Goal: Transaction & Acquisition: Purchase product/service

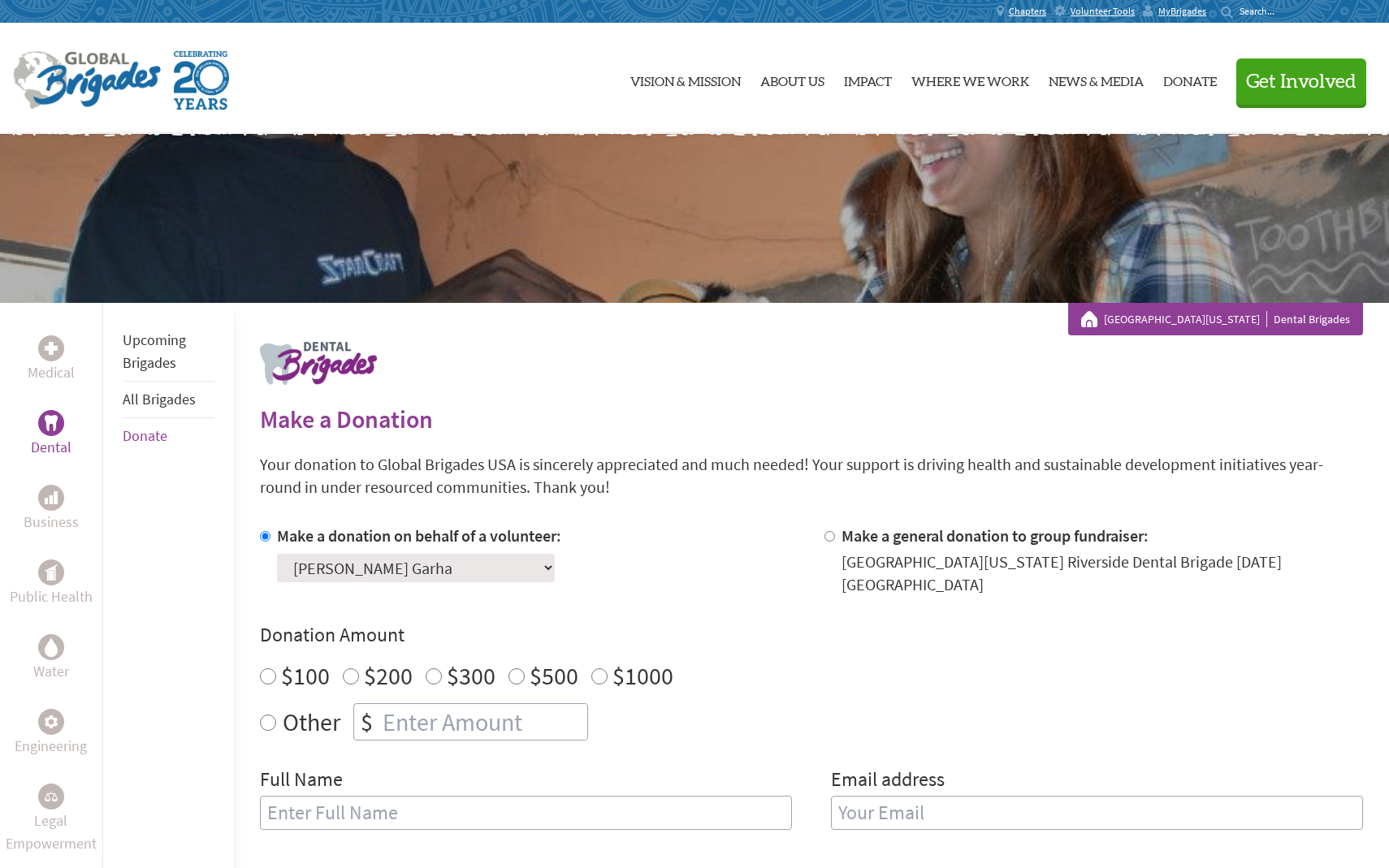
radio input "true"
click at [392, 713] on input "number" at bounding box center [482, 721] width 208 height 36
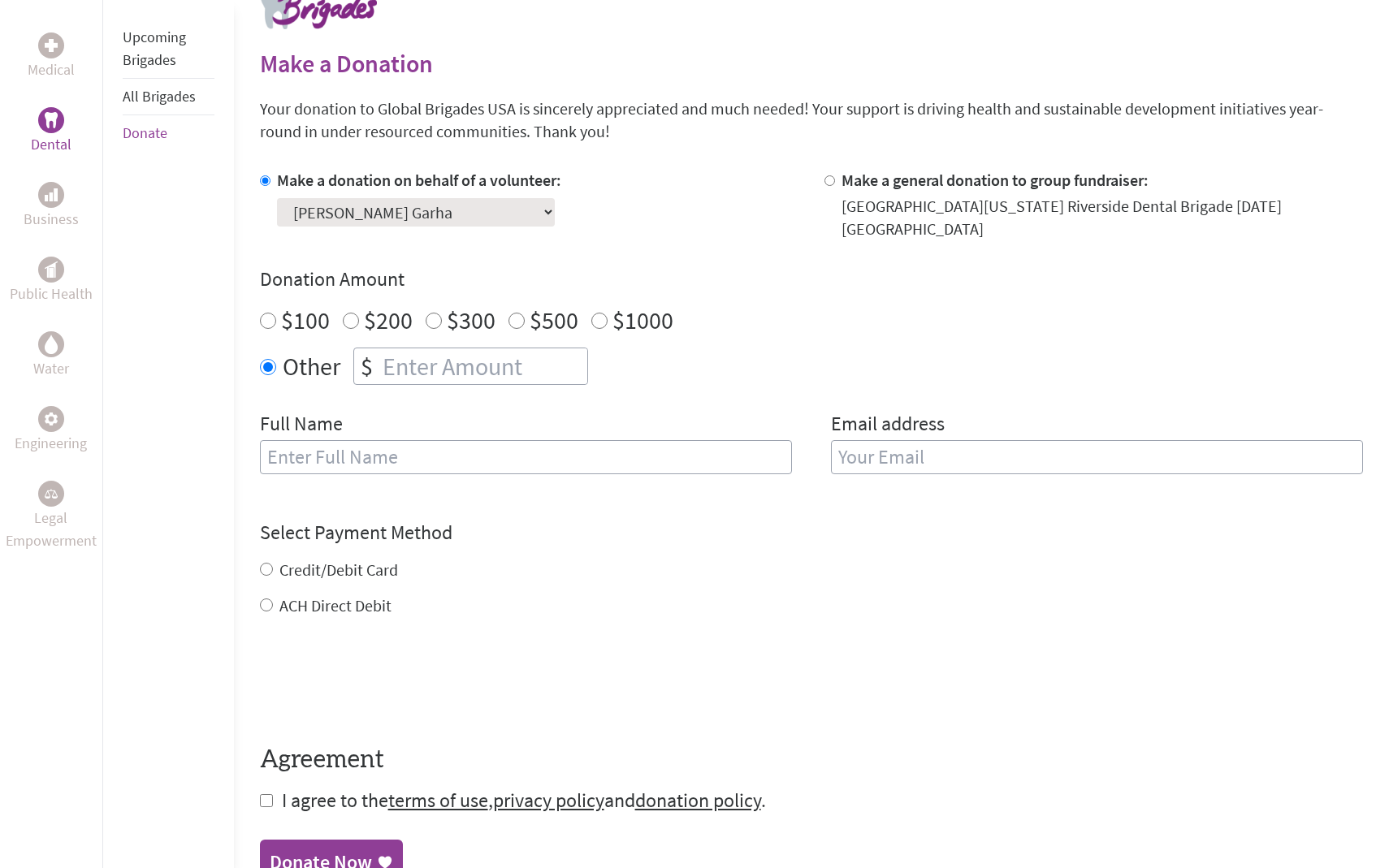
scroll to position [363, 0]
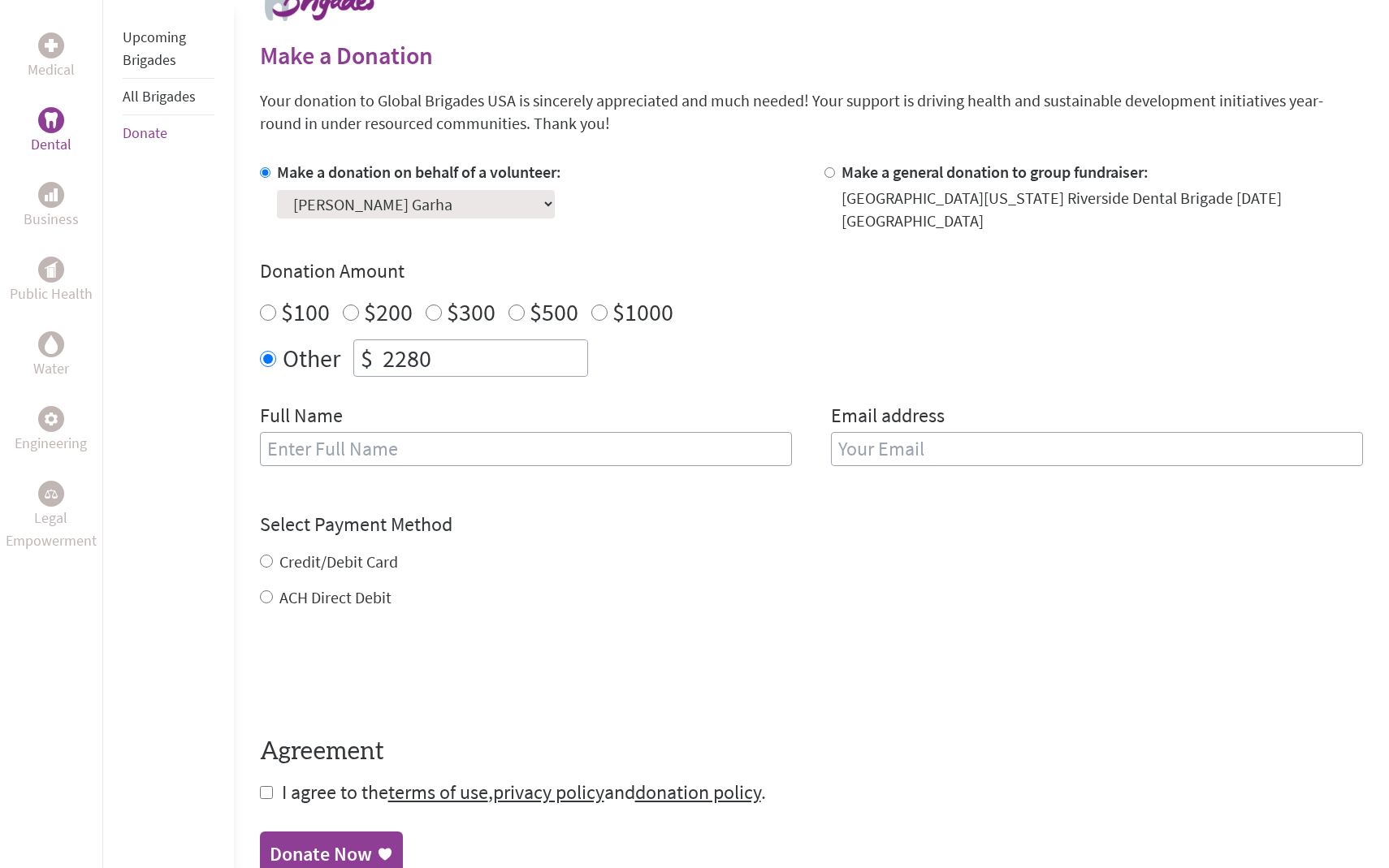
type input "2280"
click at [311, 437] on input "text" at bounding box center [526, 448] width 532 height 34
click at [292, 438] on input "[PERSON_NAME]" at bounding box center [526, 448] width 532 height 34
type input "[PERSON_NAME]"
click at [563, 511] on h4 "Select Payment Method" at bounding box center [812, 524] width 1103 height 26
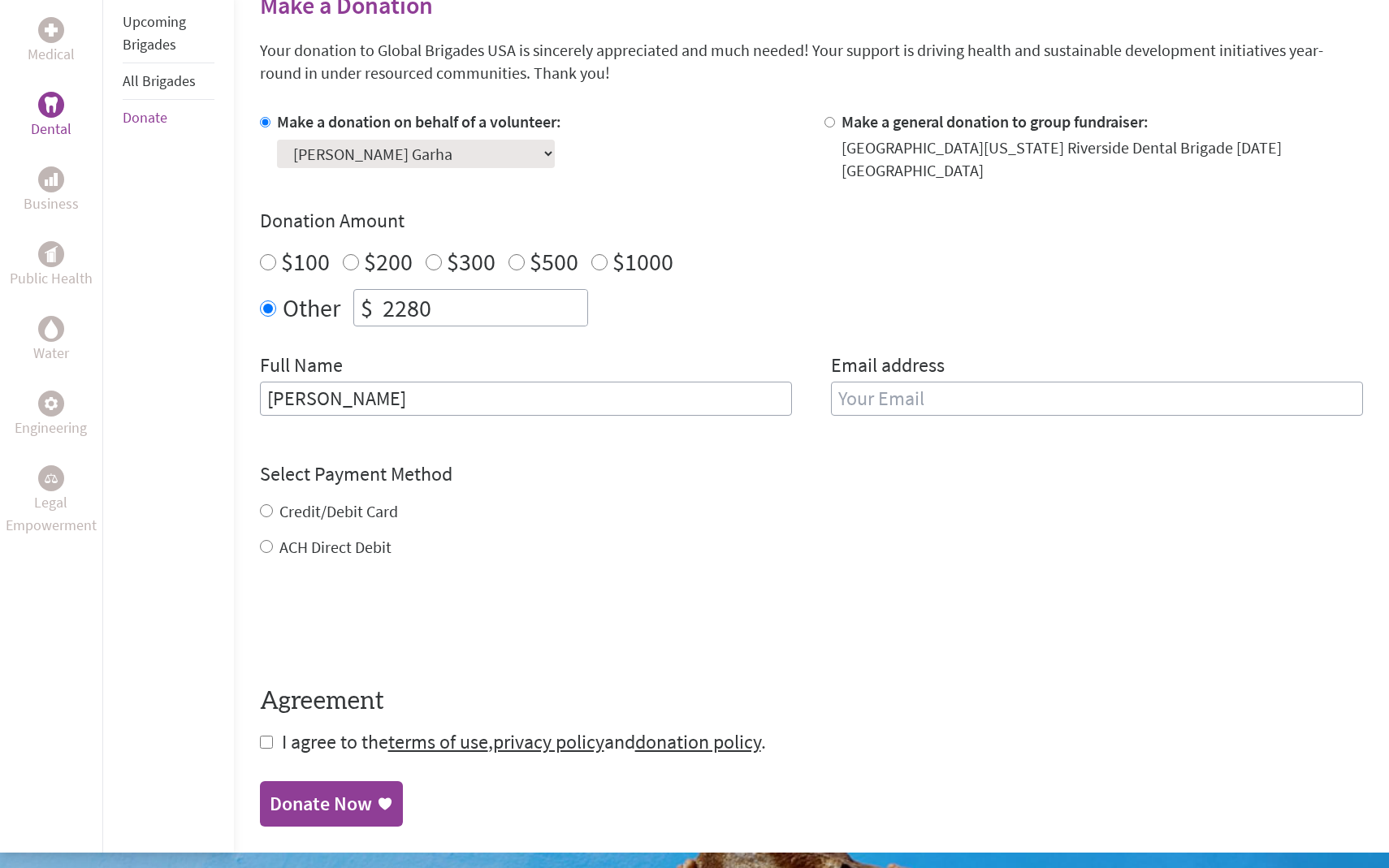
scroll to position [421, 0]
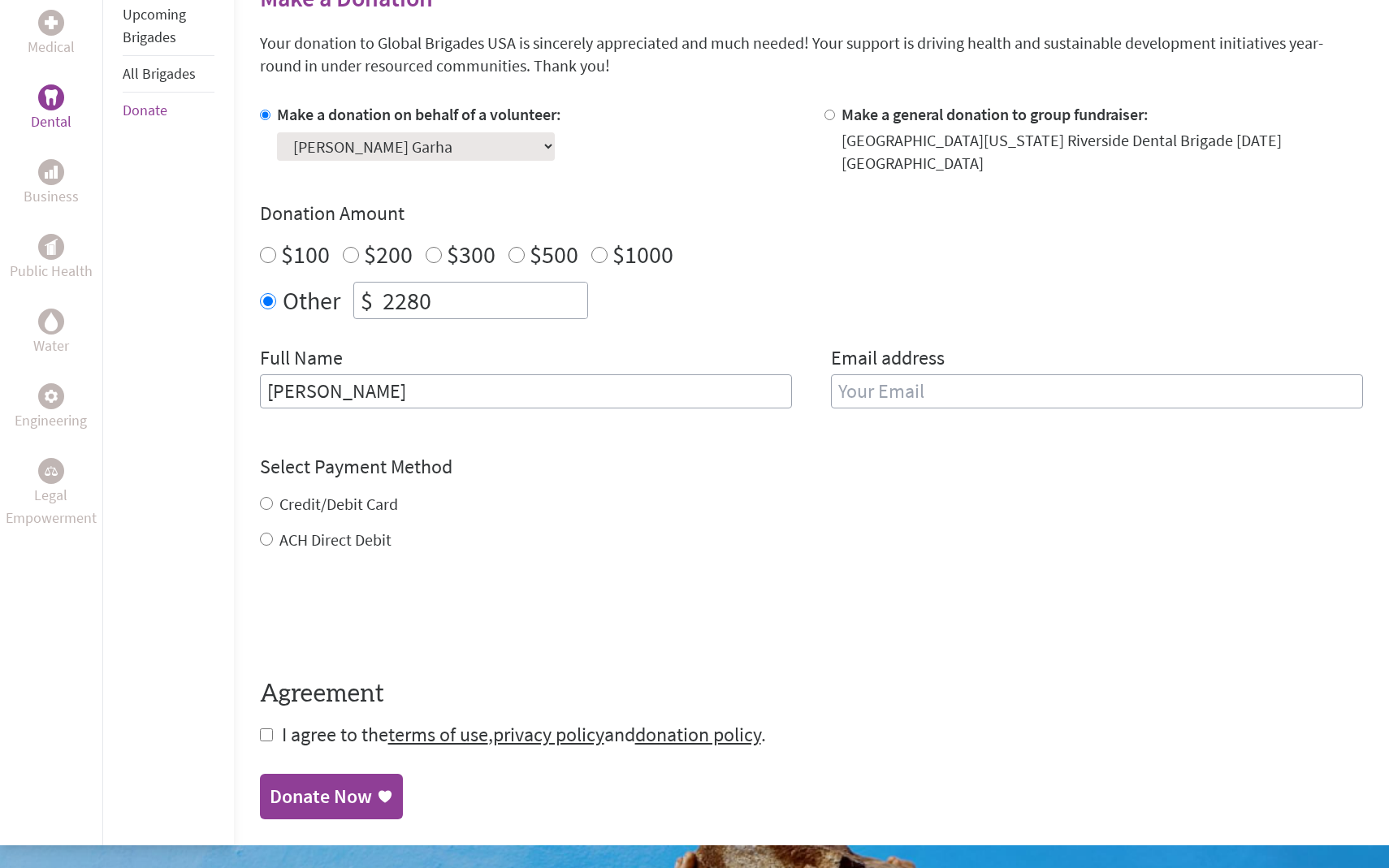
click at [387, 494] on label "Credit/Debit Card" at bounding box center [339, 504] width 119 height 20
click at [273, 497] on input "Credit/Debit Card" at bounding box center [266, 503] width 13 height 13
radio input "true"
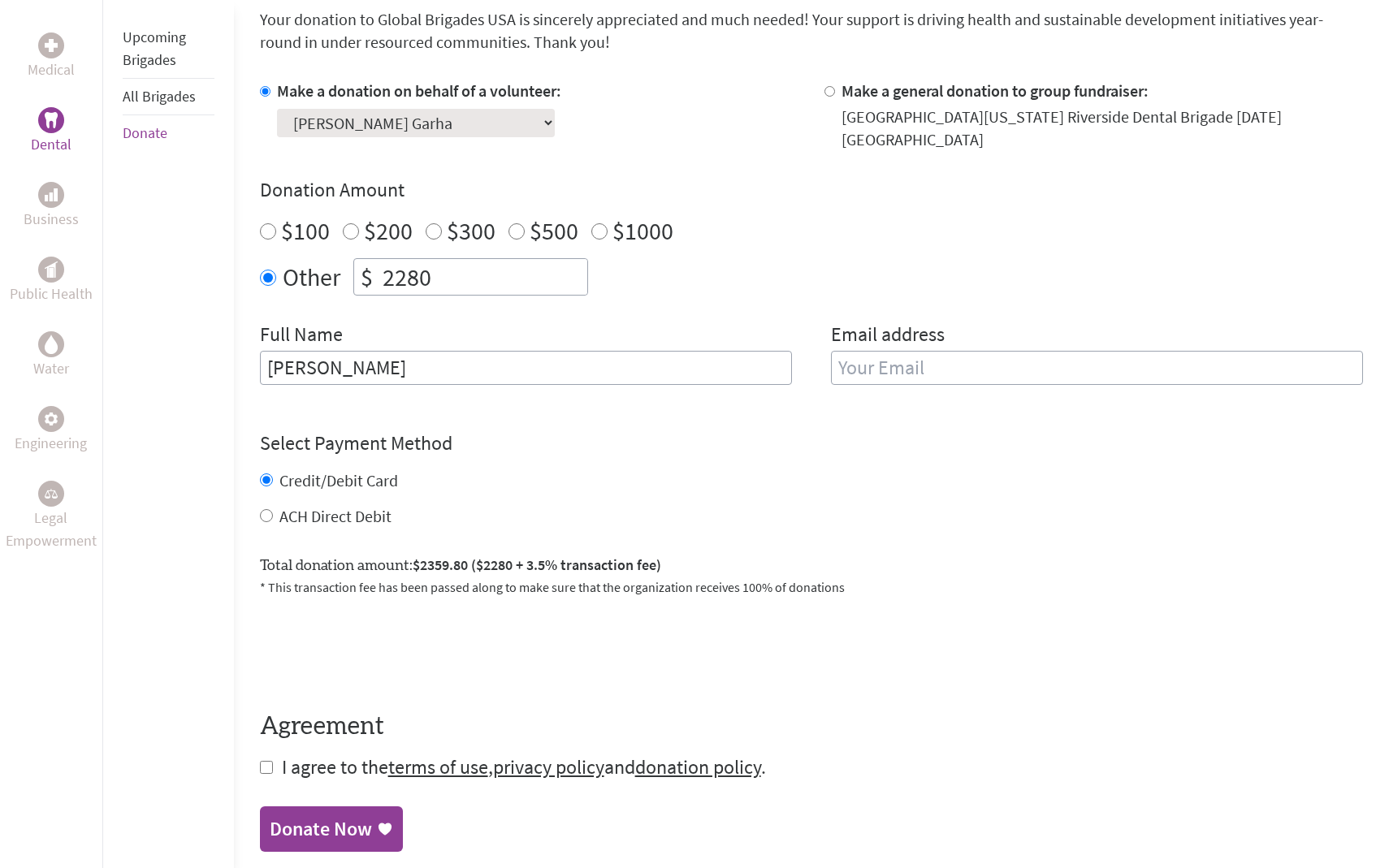
scroll to position [444, 0]
click at [364, 507] on label "ACH Direct Debit" at bounding box center [335, 516] width 112 height 20
click at [273, 509] on input "ACH Direct Debit" at bounding box center [266, 515] width 13 height 13
radio input "true"
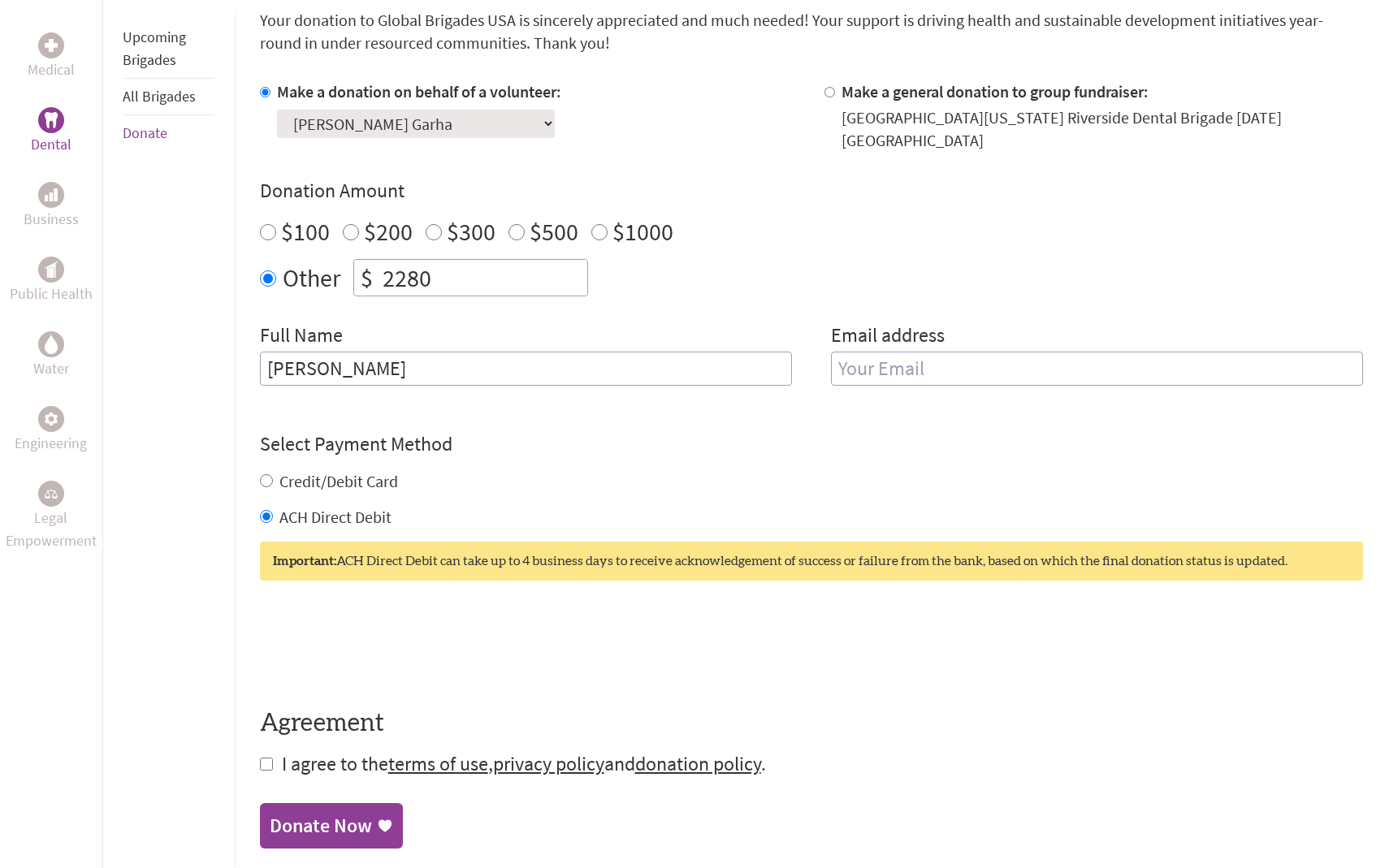
click at [355, 471] on label "Credit/Debit Card" at bounding box center [339, 480] width 119 height 20
click at [273, 474] on input "Credit/Debit Card" at bounding box center [266, 480] width 13 height 13
radio input "true"
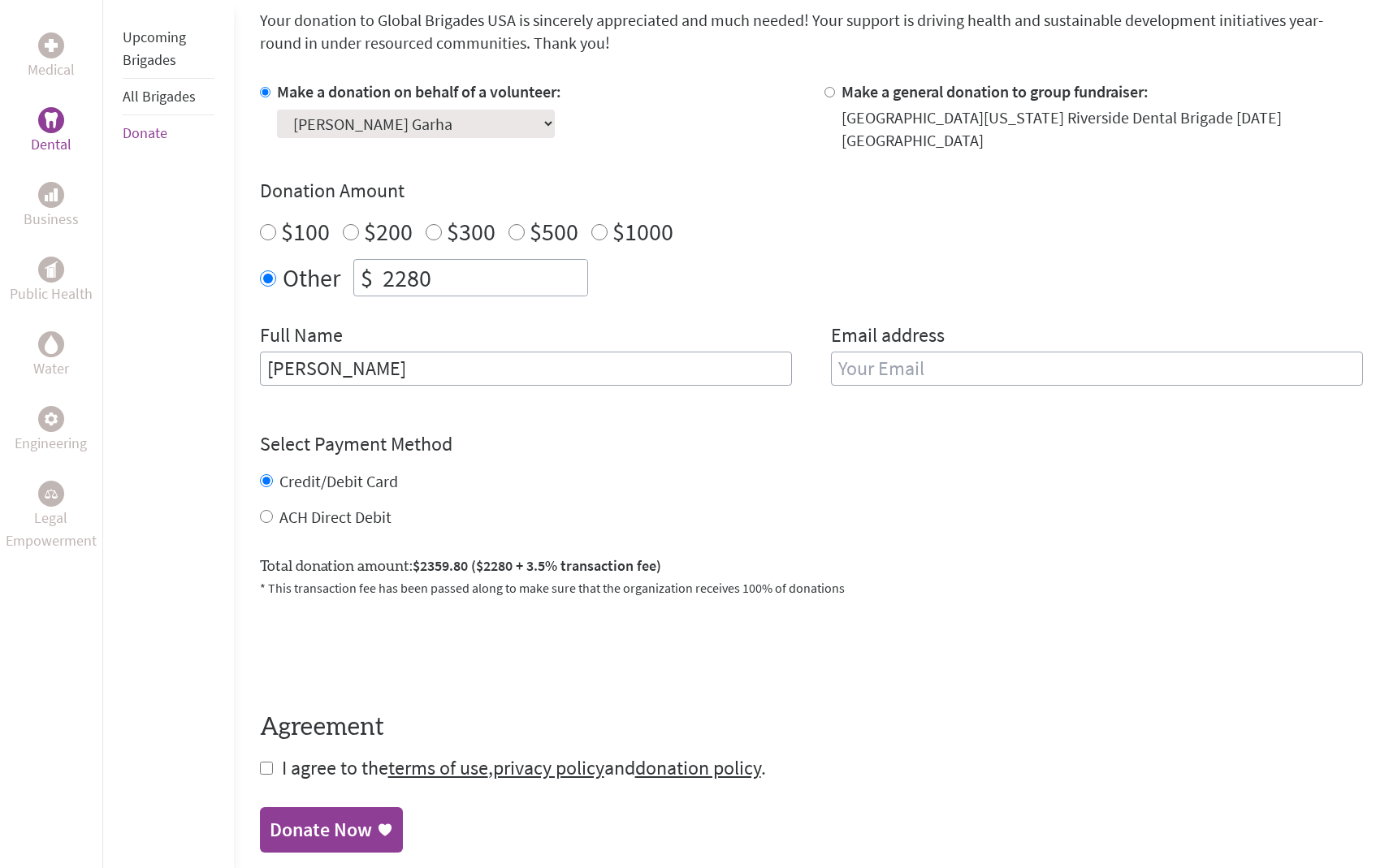
click at [265, 762] on input "checkbox" at bounding box center [266, 768] width 13 height 13
checkbox input "true"
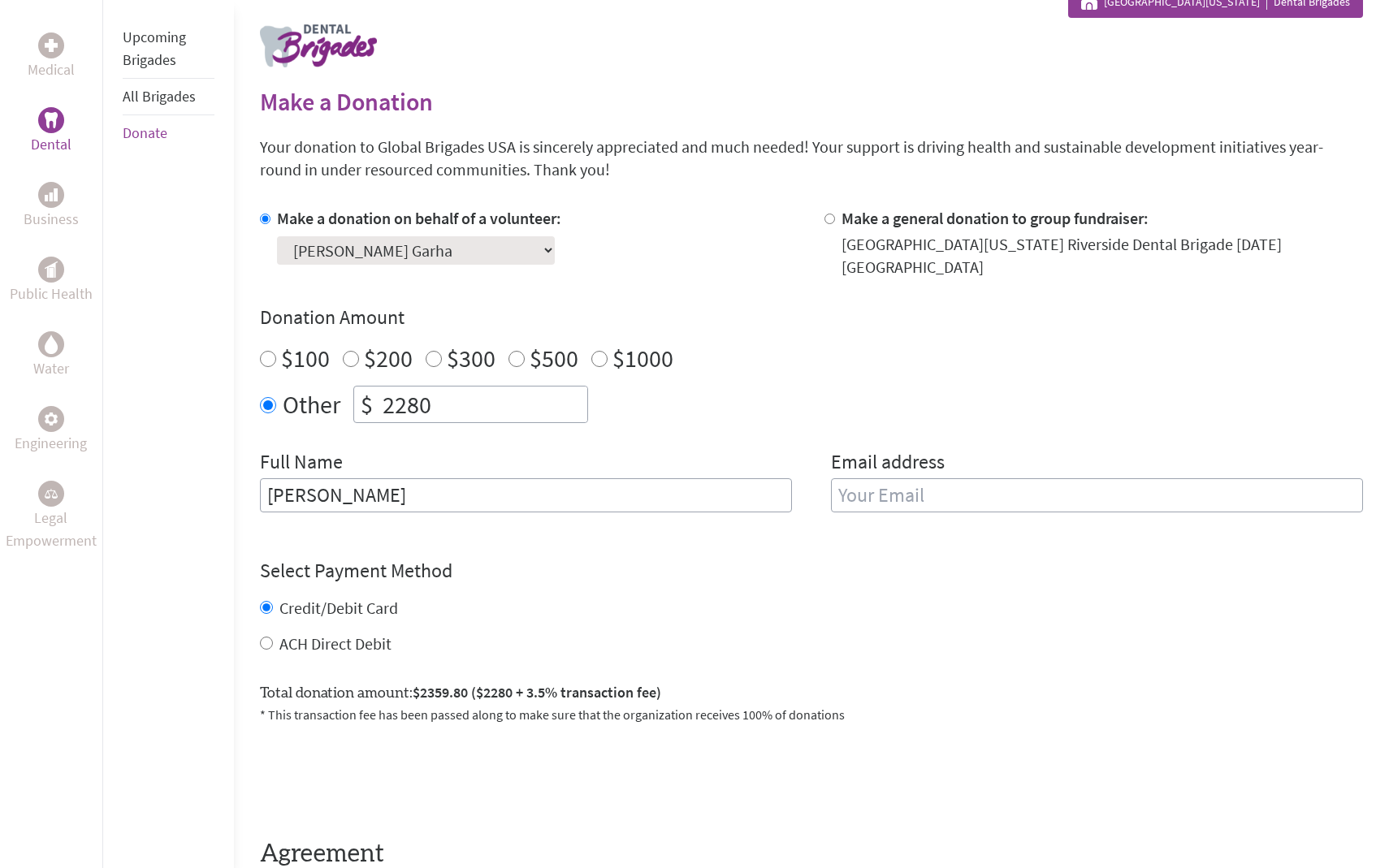
scroll to position [370, 0]
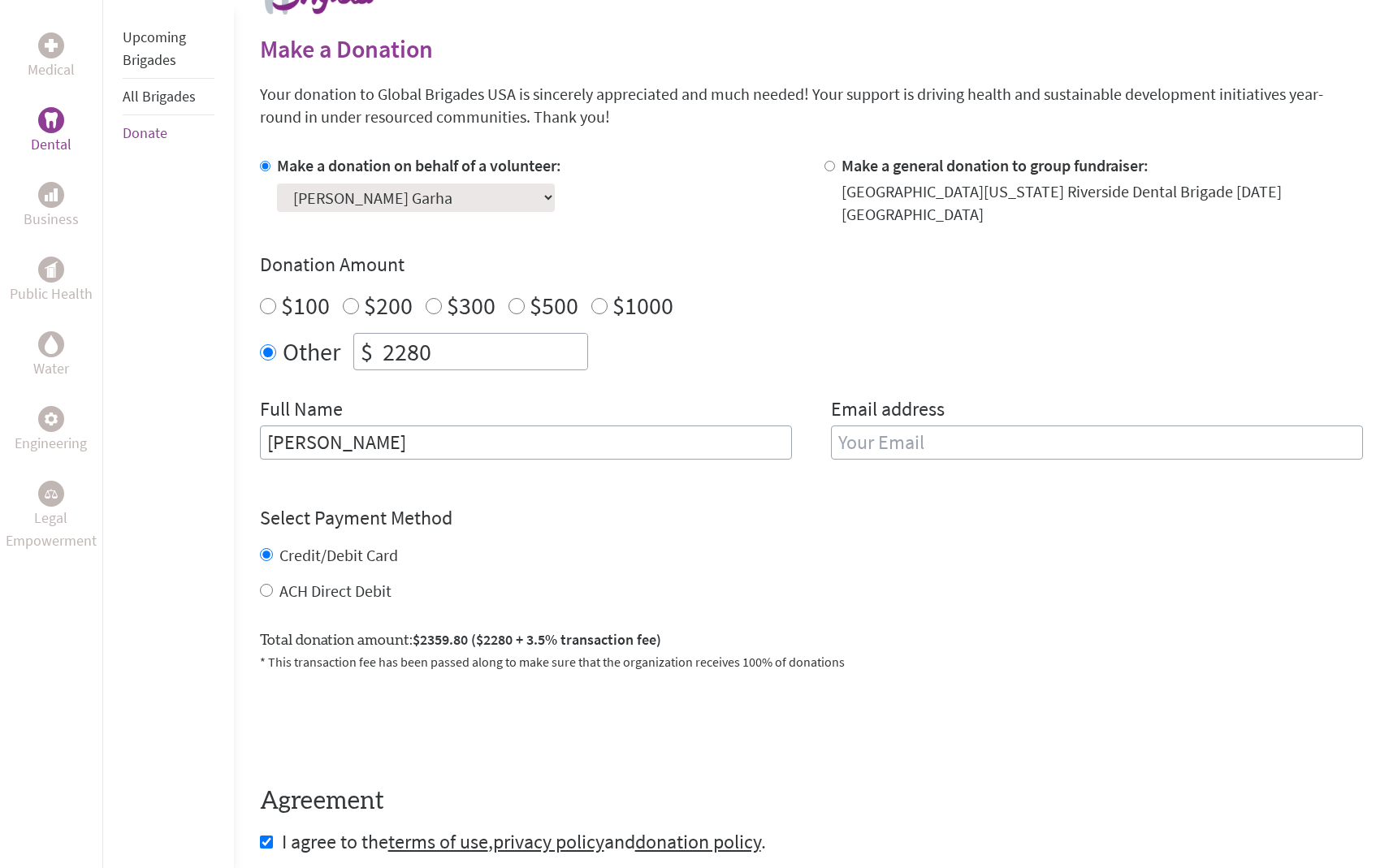
click at [354, 581] on label "ACH Direct Debit" at bounding box center [335, 590] width 112 height 20
click at [273, 584] on input "ACH Direct Debit" at bounding box center [266, 589] width 13 height 13
radio input "true"
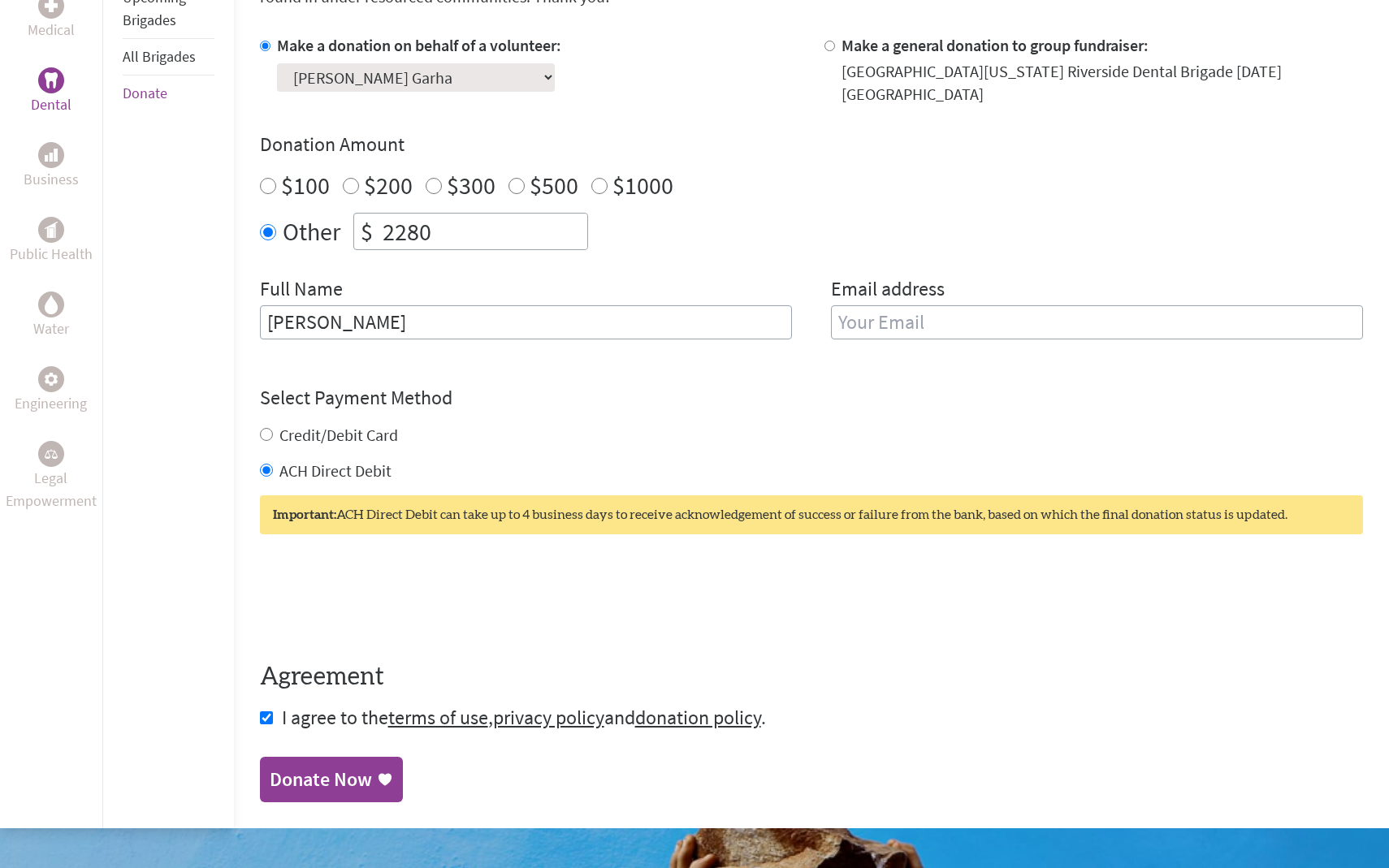
scroll to position [494, 0]
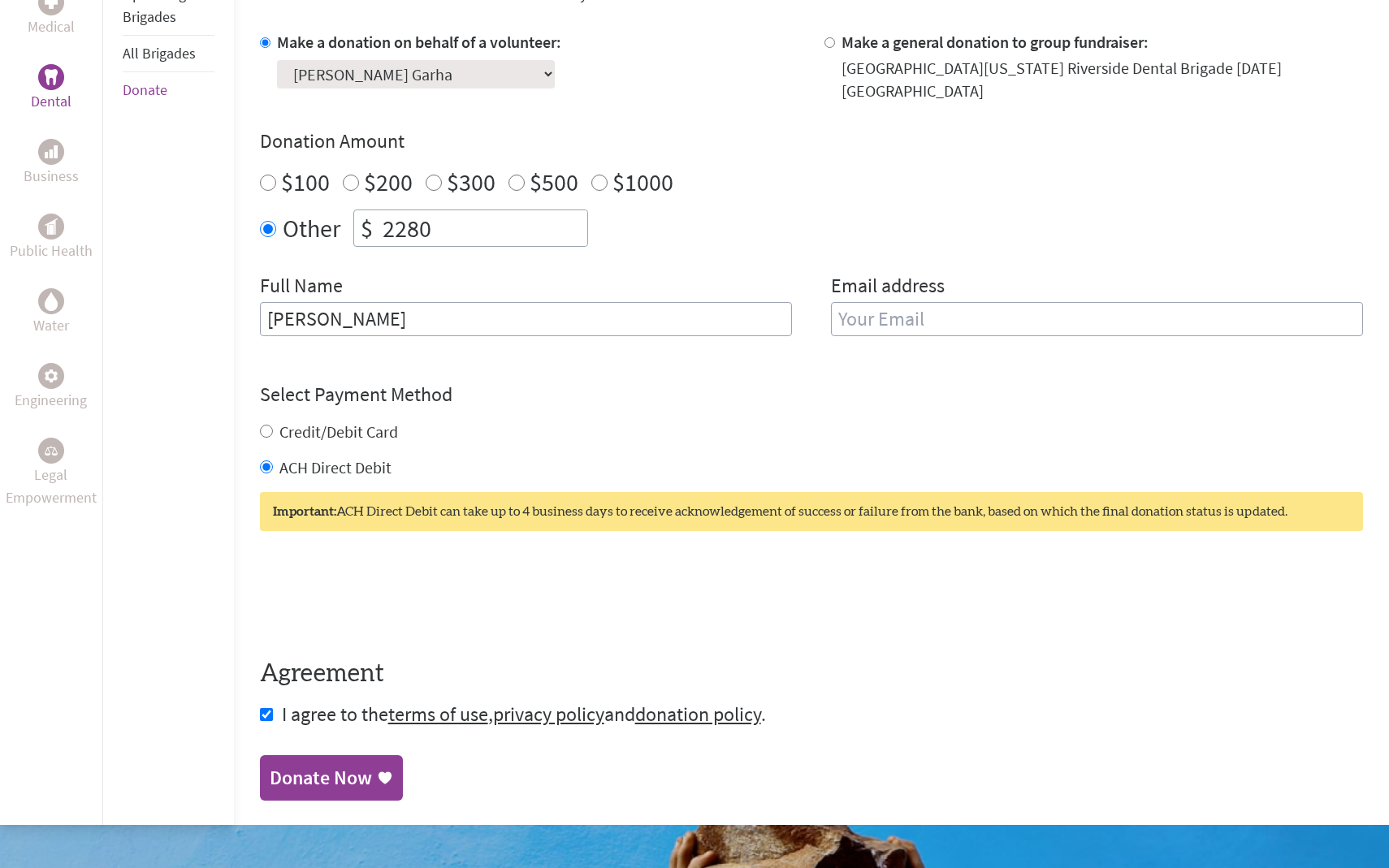
click at [292, 765] on div "Donate Now" at bounding box center [321, 777] width 102 height 26
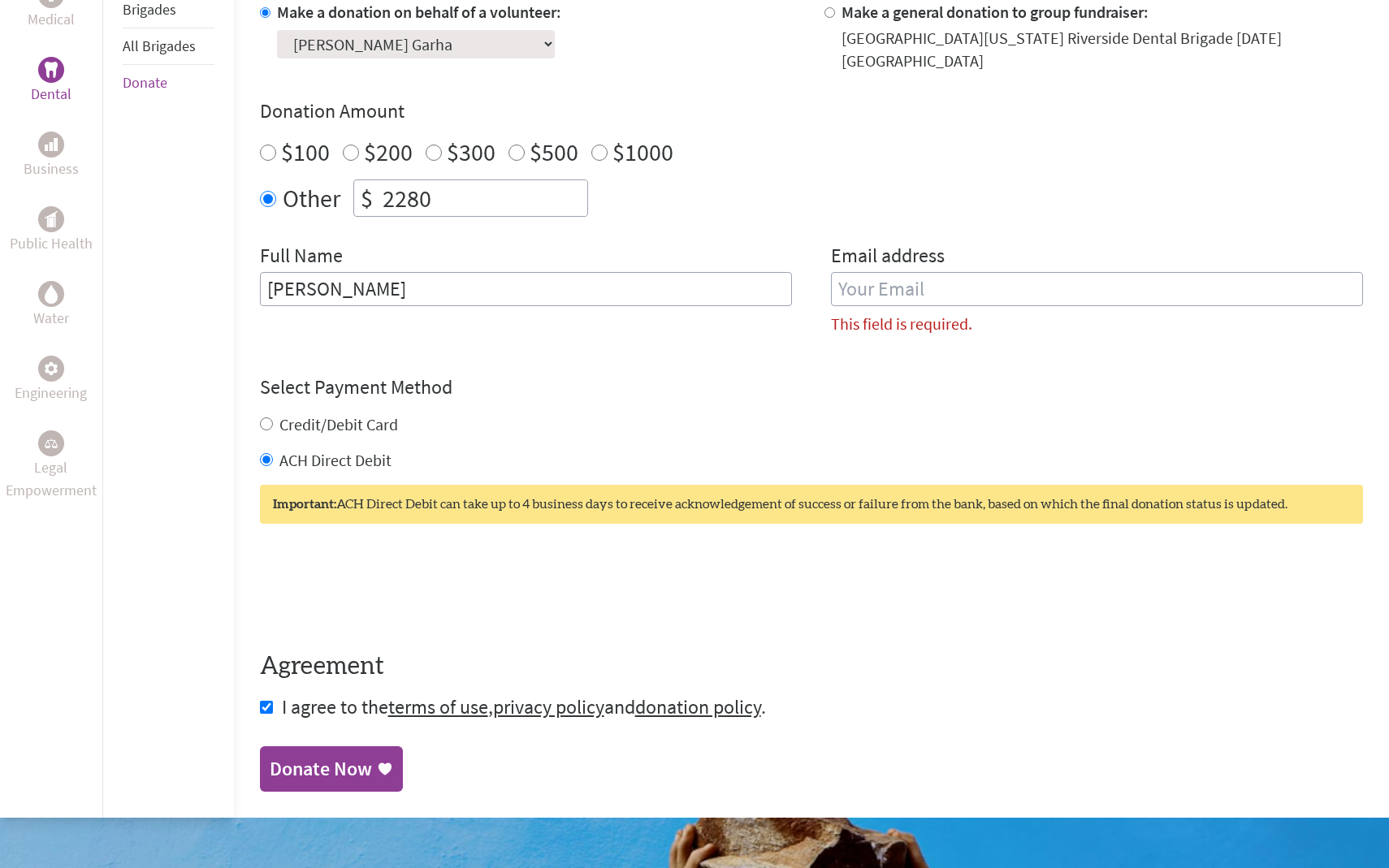
scroll to position [523, 0]
click at [892, 272] on input "email" at bounding box center [1097, 288] width 532 height 34
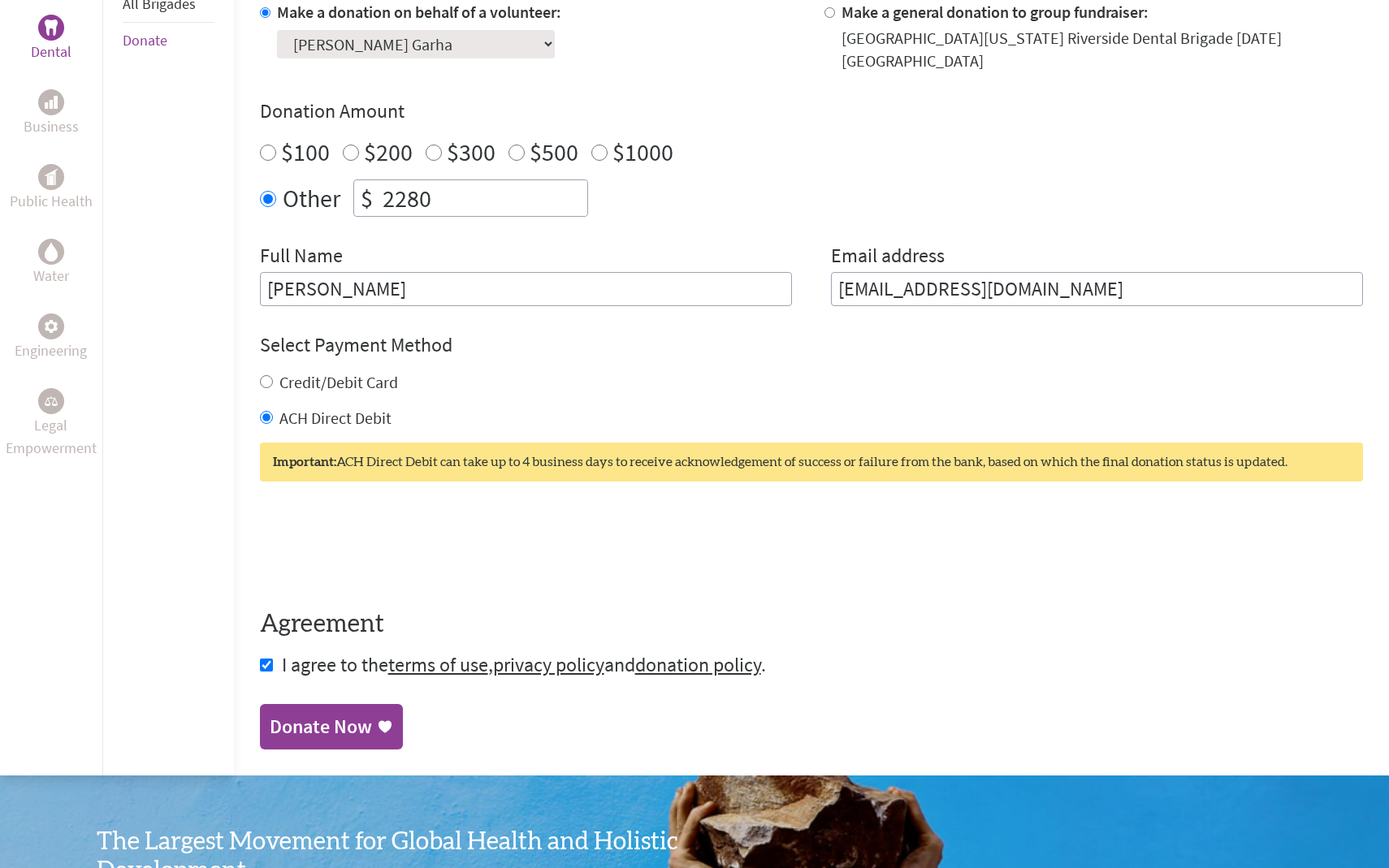
type input "[EMAIL_ADDRESS][DOMAIN_NAME]"
click at [869, 354] on div "Select Payment Method NOTE: American Express is not accepted. Please proceed no…" at bounding box center [812, 381] width 1103 height 97
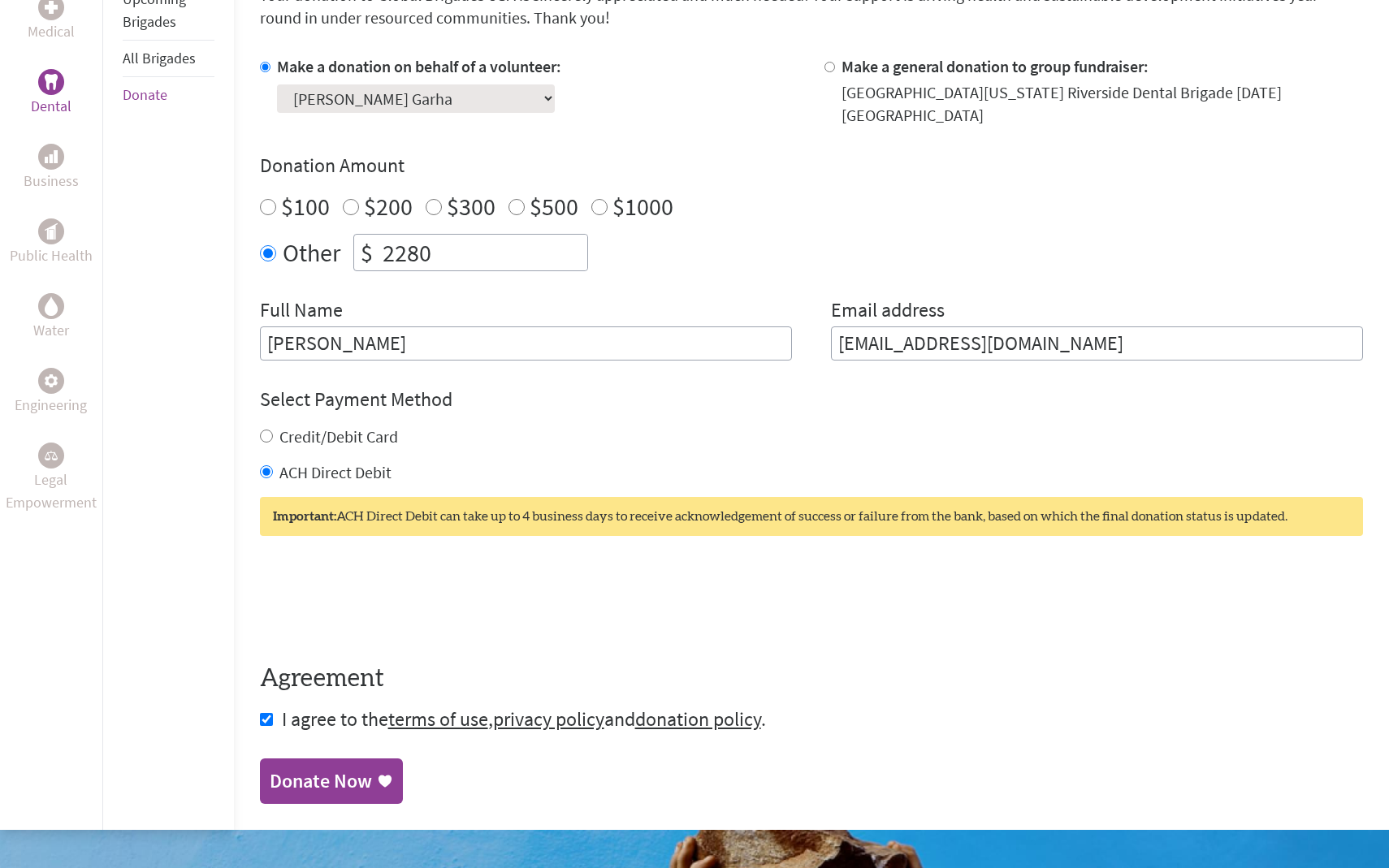
scroll to position [473, 0]
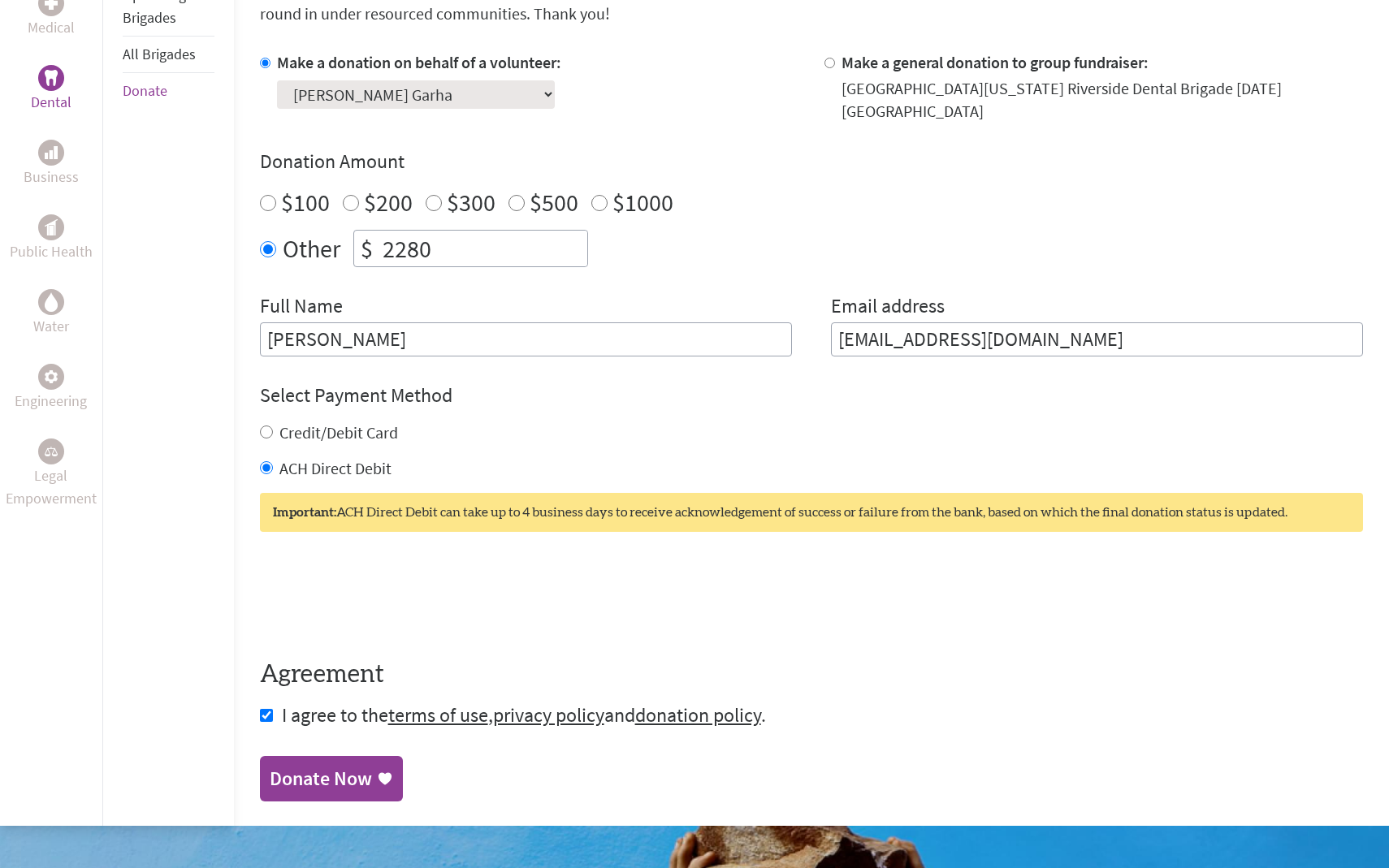
click at [350, 772] on div "Donate Now" at bounding box center [321, 778] width 102 height 26
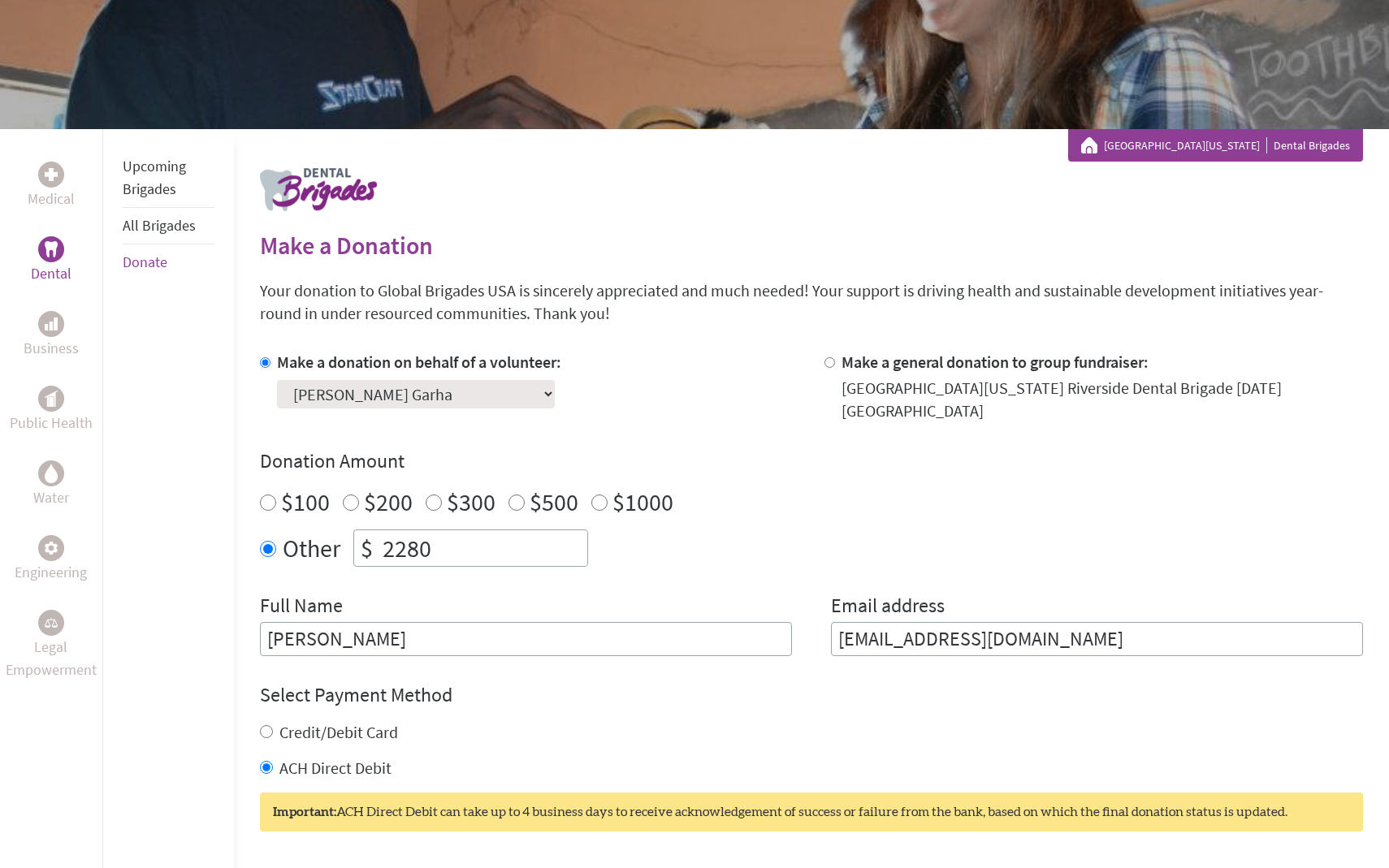
scroll to position [210, 0]
